Goal: Check status: Verify the current state of an ongoing process or item

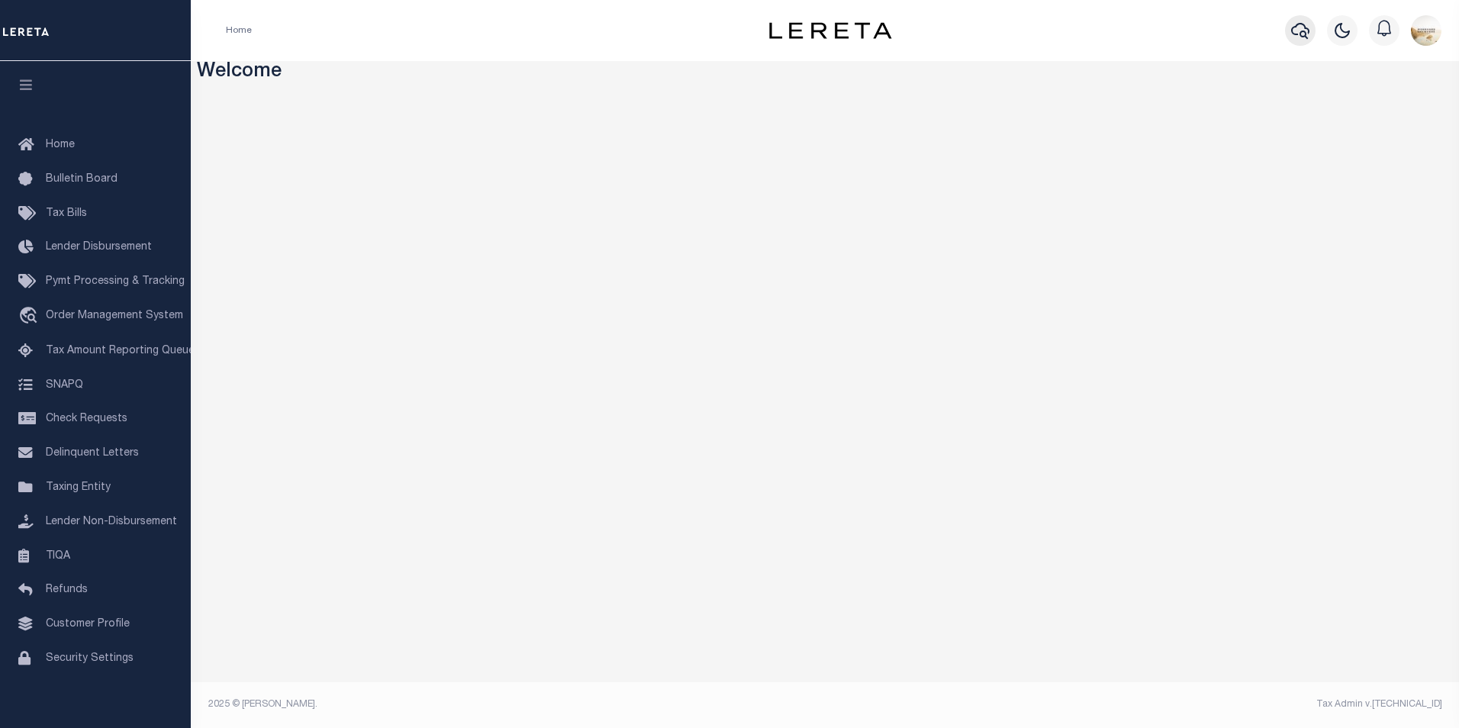
click at [1301, 24] on icon "button" at bounding box center [1300, 31] width 18 height 16
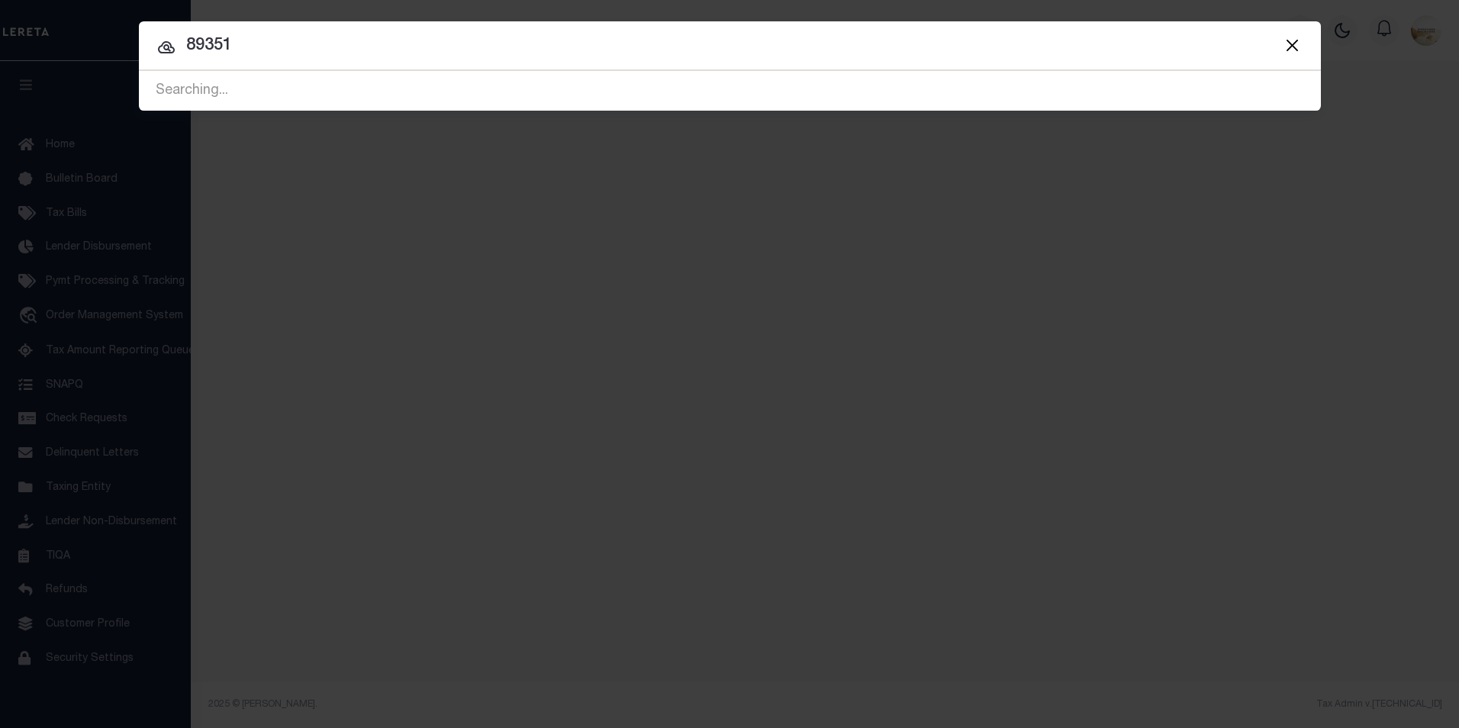
type input "89351"
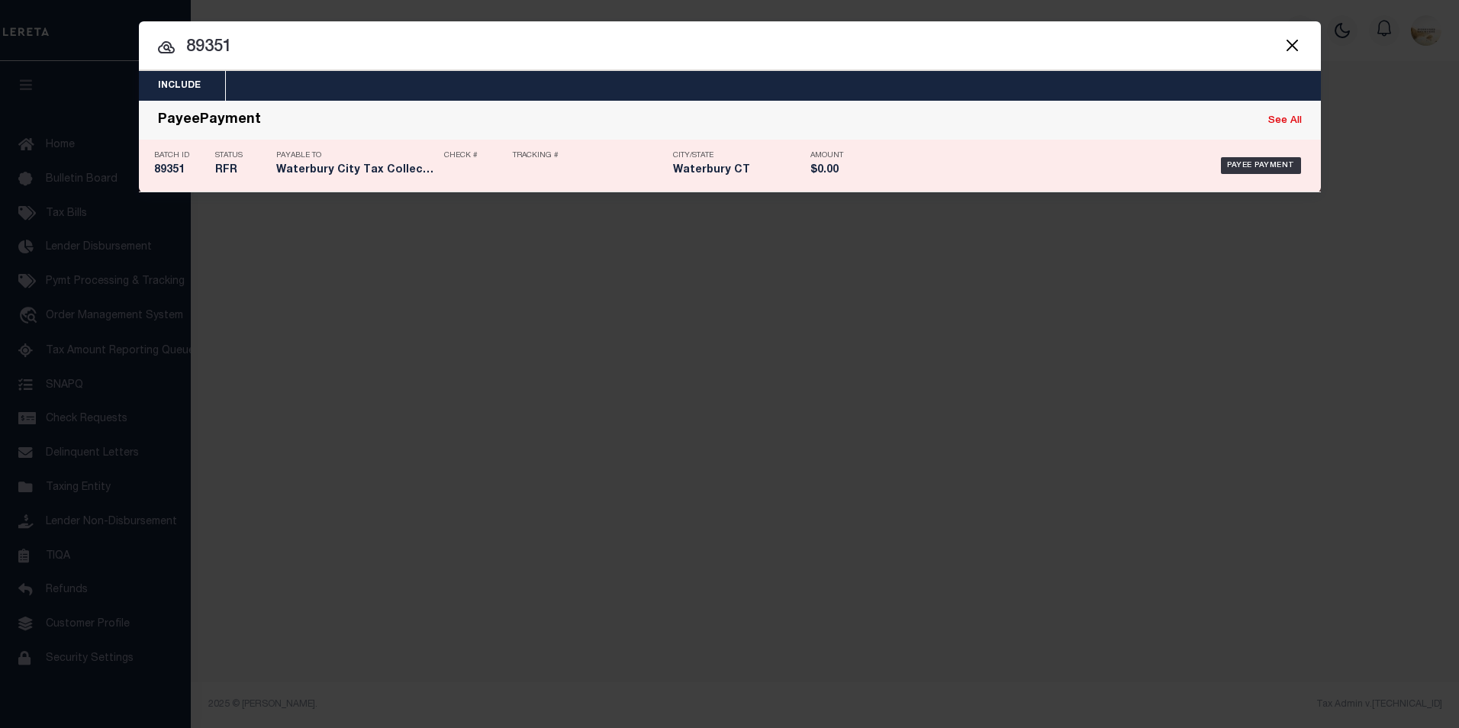
click at [163, 177] on h5 "89351" at bounding box center [180, 170] width 53 height 13
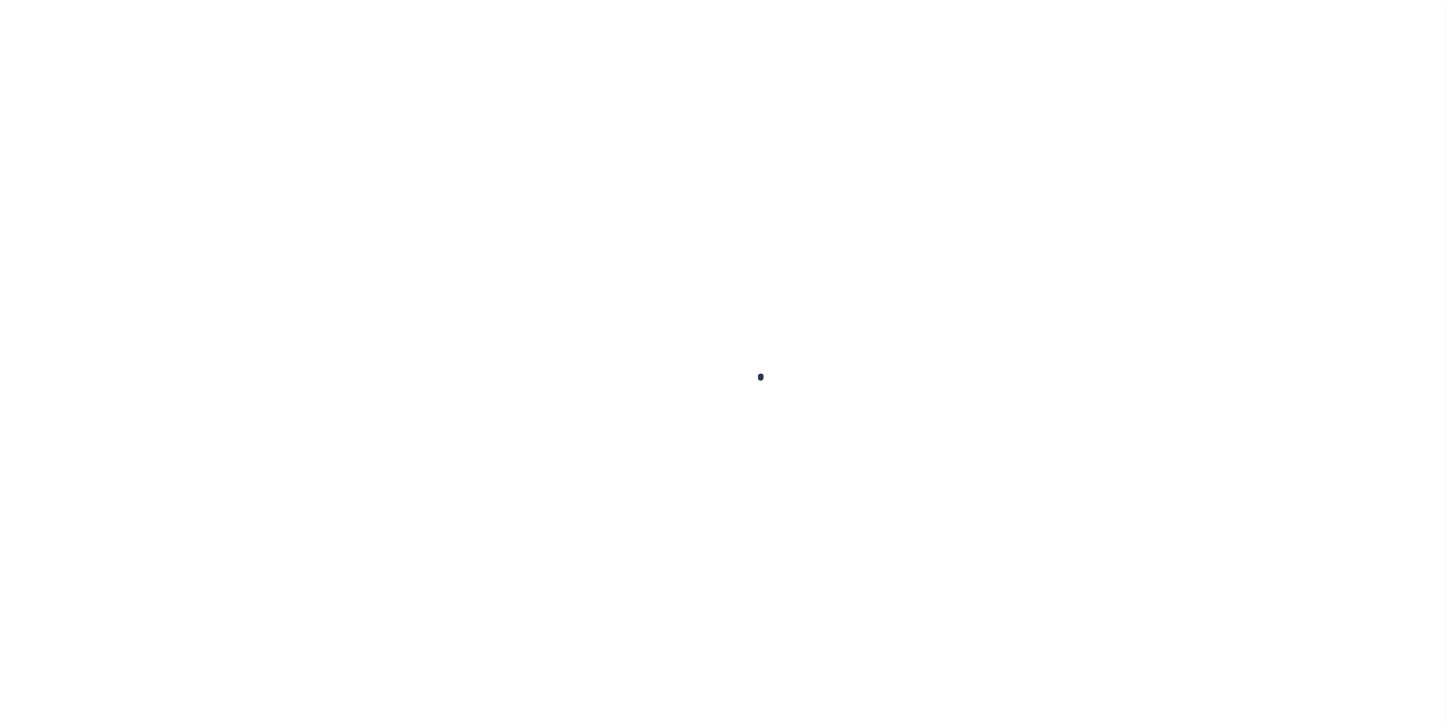
select select "RFL"
type input "07/23/2025"
select select
type input "N"
radio input "true"
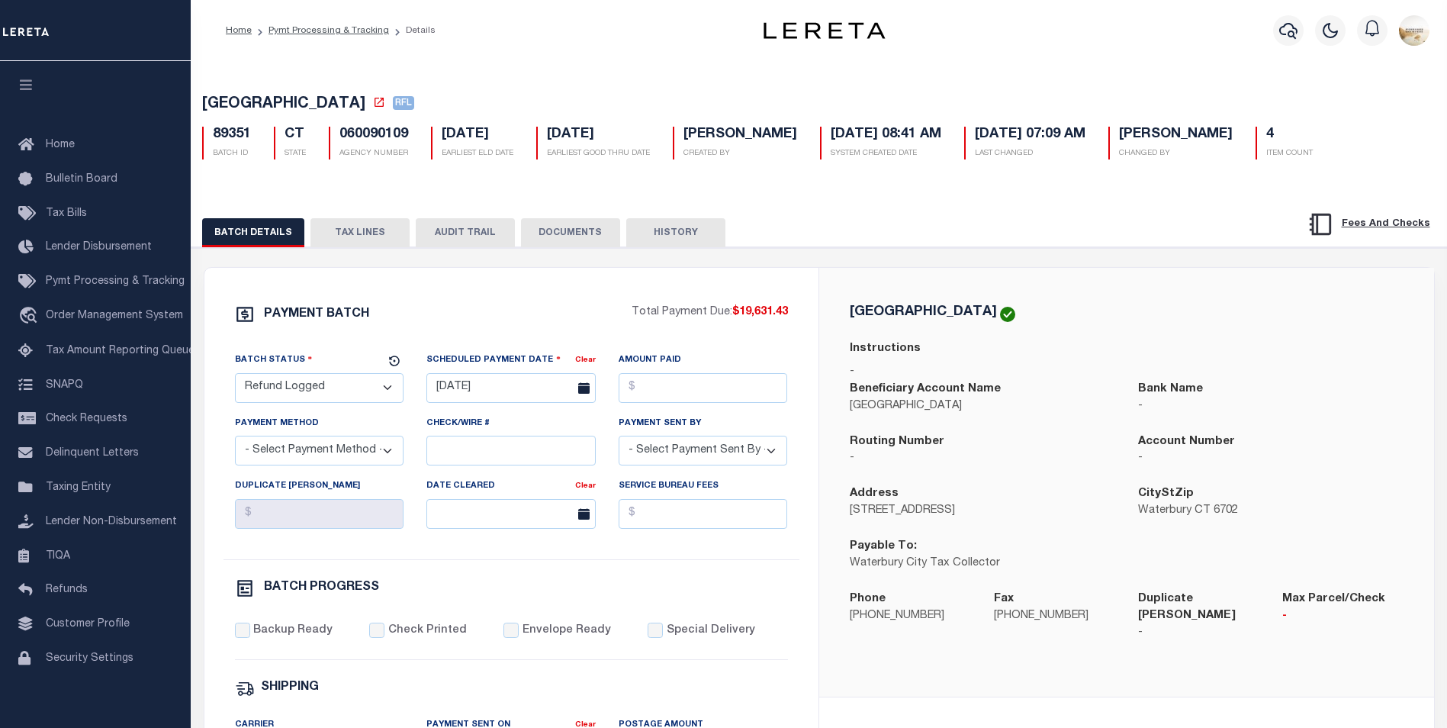
click at [443, 228] on button "AUDIT TRAIL" at bounding box center [465, 232] width 99 height 29
